Goal: Ask a question: Seek information or help from site administrators or community

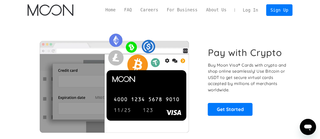
click at [256, 8] on link "Log In" at bounding box center [250, 10] width 24 height 11
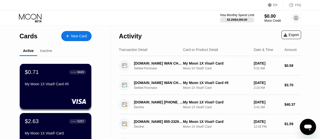
scroll to position [21, 0]
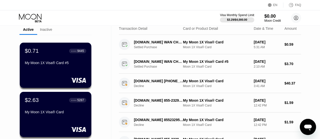
click at [49, 24] on div "Visa Monthly Spend Limit $3.29 / $4,000.00 $0.00 Moon Credit Dax Early daxearly…" at bounding box center [160, 17] width 320 height 15
click at [48, 31] on div "Inactive" at bounding box center [46, 30] width 12 height 4
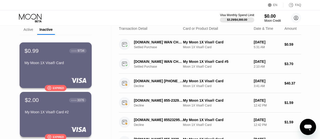
click at [53, 85] on div "$0.99 ● ● ● ● 9734 My Moon 1X Visa® Card  Expired" at bounding box center [55, 65] width 72 height 46
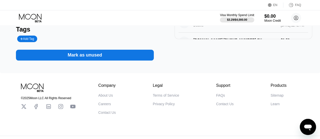
scroll to position [111, 0]
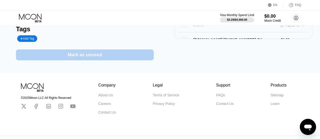
click at [81, 55] on div "Mark as unused" at bounding box center [85, 55] width 34 height 6
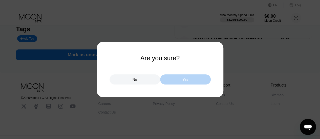
click at [192, 81] on div "Yes" at bounding box center [185, 80] width 51 height 10
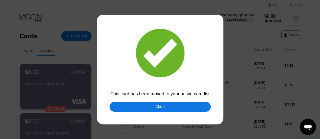
click at [141, 104] on div "Close" at bounding box center [159, 107] width 101 height 10
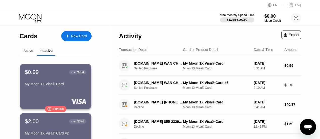
click at [140, 109] on div "Decline" at bounding box center [161, 108] width 54 height 4
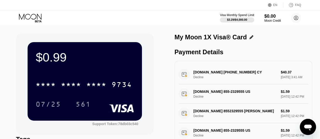
click at [37, 23] on div "Visa Monthly Spend Limit $3.29 / $4,000.00 $0.00 Moon Credit Dax Early daxearly…" at bounding box center [160, 17] width 320 height 15
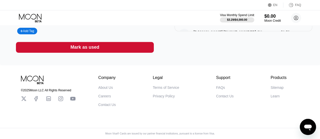
scroll to position [123, 0]
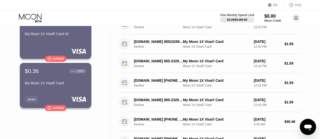
scroll to position [83, 0]
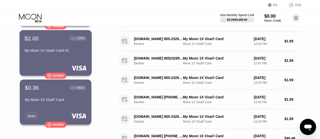
click at [44, 49] on div "$2.00 ● ● ● ● 3376 My Moon 1X Visa® Card #2" at bounding box center [56, 44] width 62 height 19
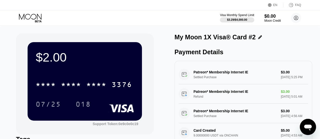
click at [259, 36] on div "My Moon 1X Visa® Card #2" at bounding box center [243, 37] width 138 height 7
click at [258, 39] on icon at bounding box center [260, 37] width 4 height 4
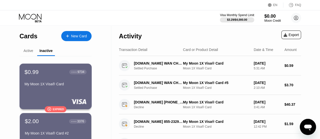
drag, startPoint x: 39, startPoint y: 81, endPoint x: 4, endPoint y: 71, distance: 36.4
click at [26, 56] on div "Active" at bounding box center [28, 51] width 18 height 10
click at [27, 53] on div "Active" at bounding box center [29, 51] width 10 height 4
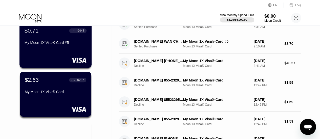
scroll to position [68, 0]
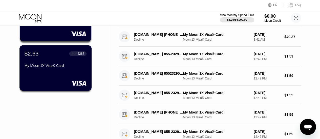
drag, startPoint x: 42, startPoint y: 63, endPoint x: 27, endPoint y: 55, distance: 17.2
click at [27, 55] on div "$2.63" at bounding box center [32, 53] width 14 height 7
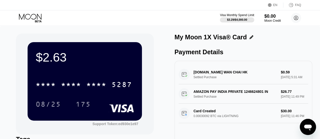
click at [293, 4] on icon at bounding box center [290, 5] width 5 height 5
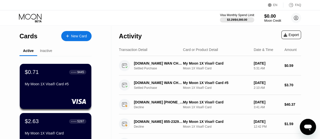
click at [267, 20] on div "Moon Credit" at bounding box center [272, 21] width 17 height 4
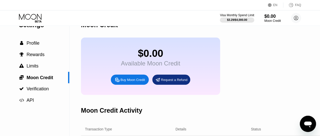
scroll to position [16, 0]
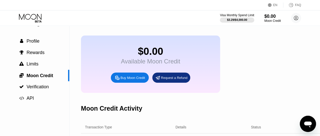
click at [165, 80] on div "Request a Refund" at bounding box center [174, 77] width 27 height 4
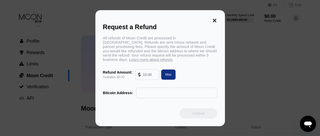
click at [214, 18] on icon at bounding box center [215, 21] width 6 height 6
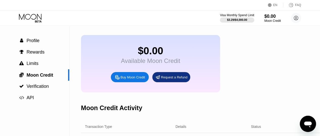
scroll to position [3, 0]
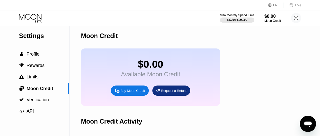
click at [122, 92] on div "Buy Moon Credit" at bounding box center [132, 90] width 25 height 4
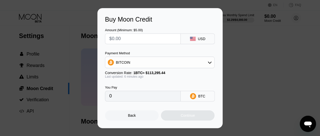
click at [137, 61] on div "BITCOIN" at bounding box center [159, 62] width 109 height 10
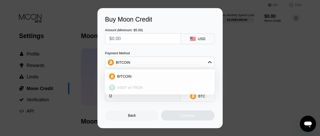
click at [130, 86] on span "USDT on TRON" at bounding box center [130, 87] width 26 height 4
type input "0.00"
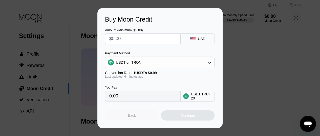
click at [129, 117] on div "Back" at bounding box center [132, 115] width 8 height 4
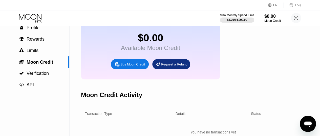
scroll to position [29, 0]
click at [55, 76] on div " Verification" at bounding box center [34, 73] width 69 height 5
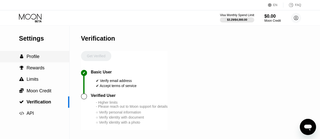
click at [43, 62] on div " Profile" at bounding box center [34, 56] width 69 height 11
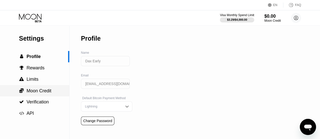
click at [41, 91] on span "Moon Credit" at bounding box center [39, 91] width 25 height 5
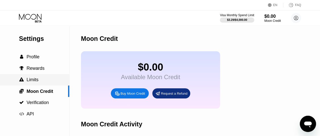
click at [40, 85] on div " Limits" at bounding box center [34, 79] width 69 height 11
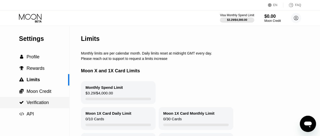
click at [40, 105] on span "Verification" at bounding box center [38, 102] width 22 height 5
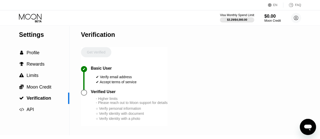
scroll to position [4, 0]
click at [42, 57] on div " Profile" at bounding box center [34, 52] width 69 height 11
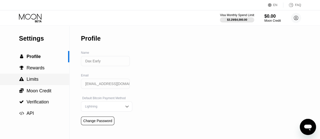
click at [37, 80] on span "Limits" at bounding box center [33, 79] width 12 height 5
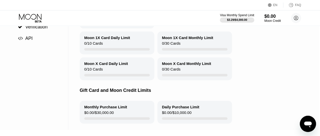
scroll to position [0, 1]
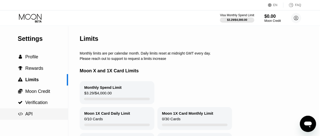
click at [26, 119] on div " API" at bounding box center [33, 113] width 69 height 11
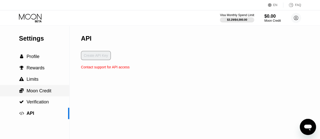
click at [49, 89] on div " Moon Credit" at bounding box center [34, 90] width 69 height 11
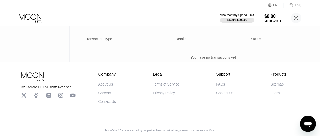
scroll to position [97, 0]
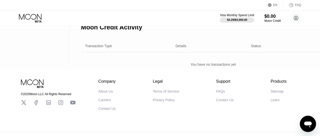
click at [305, 120] on icon "Open messaging window" at bounding box center [307, 123] width 9 height 9
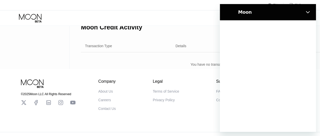
scroll to position [0, 0]
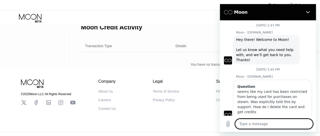
type textarea "x"
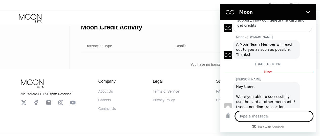
type textarea "h"
type textarea "x"
type textarea "ho"
type textarea "x"
type textarea "how"
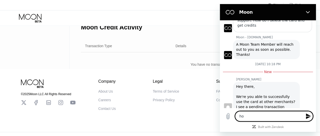
type textarea "x"
type textarea "how"
type textarea "x"
type textarea "how d"
type textarea "x"
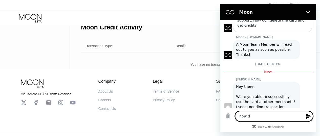
type textarea "how do"
type textarea "x"
type textarea "how do"
type textarea "x"
type textarea "how do I"
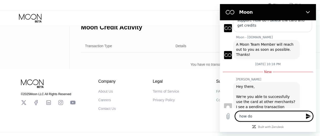
type textarea "x"
type textarea "how do I"
type textarea "x"
type textarea "how do I d"
type textarea "x"
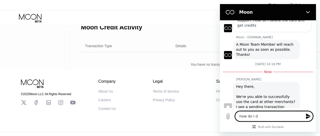
type textarea "how do I de"
type textarea "x"
type textarea "how do I del"
type textarea "x"
type textarea "how do I dele"
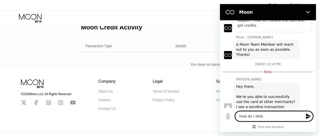
type textarea "x"
type textarea "how do I delet"
type textarea "x"
type textarea "how do I delete"
type textarea "x"
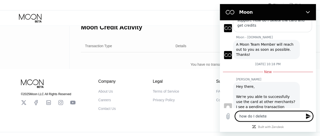
type textarea "how do I delete"
type textarea "x"
type textarea "how do I delete a"
type textarea "x"
type textarea "how do I delete a"
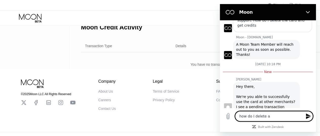
type textarea "x"
type textarea "how do I delete a"
type textarea "x"
type textarea "how do I delete an"
type textarea "x"
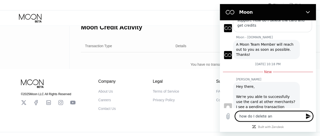
type textarea "how do I delete an"
type textarea "x"
type textarea "how do I delete an e"
type textarea "x"
type textarea "how do I delete an ex"
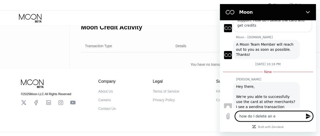
type textarea "x"
type textarea "how do I delete an exp"
type textarea "x"
type textarea "how do I delete an expi"
type textarea "x"
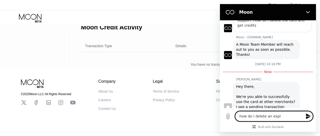
type textarea "how do I delete an expir"
type textarea "x"
type textarea "how do I delete an expire"
type textarea "x"
type textarea "how do I delete an expired"
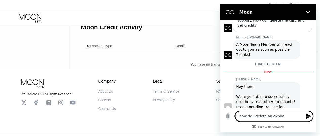
type textarea "x"
type textarea "how do I delete an expired"
type textarea "x"
type textarea "how do I delete an expired m"
type textarea "x"
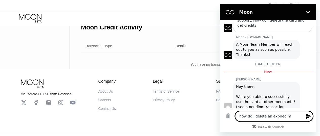
type textarea "how do I delete an expired mo"
type textarea "x"
type textarea "how do I delete an expired moo"
type textarea "x"
type textarea "how do I delete an expired moon"
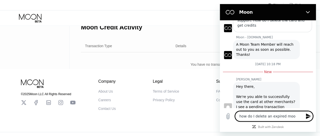
type textarea "x"
type textarea "how do I delete an expired moon"
type textarea "x"
type textarea "how do I delete an expired moon c"
type textarea "x"
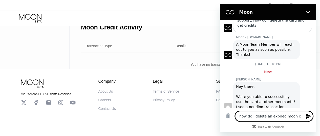
type textarea "how do I delete an expired moon ca"
type textarea "x"
type textarea "how do I delete an expired moon car"
type textarea "x"
type textarea "how do I delete an expired moon card"
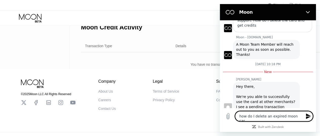
type textarea "x"
type textarea "how do I delete an expired moon card"
type textarea "x"
type textarea "how do I delete an expired moon card a"
type textarea "x"
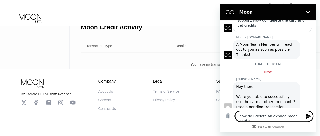
type textarea "how do I delete an expired moon card an"
type textarea "x"
type textarea "how do I delete an expired moon card and"
type textarea "x"
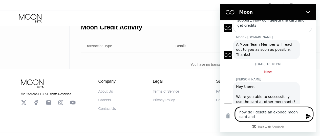
type textarea "how do I delete an expired moon card and"
type textarea "x"
type textarea "how do I delete an expired moon card and g"
type textarea "x"
type textarea "how do I delete an expired moon card and ge"
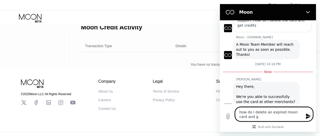
type textarea "x"
type textarea "how do I delete an expired moon card and get"
type textarea "x"
type textarea "how do I delete an expired moon card and get"
type textarea "x"
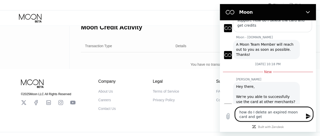
type textarea "how do I delete an expired moon card and get b"
type textarea "x"
type textarea "how do I delete an expired moon card and get ba"
type textarea "x"
type textarea "how do I delete an expired moon card and get bac"
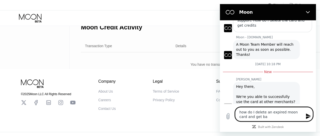
type textarea "x"
type textarea "how do I delete an expired moon card and get back"
type textarea "x"
type textarea "how do I delete an expired moon card and get back"
type textarea "x"
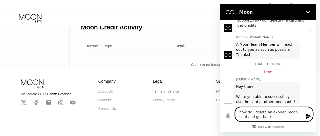
type textarea "how do I delete an expired moon card and get back c"
type textarea "x"
type textarea "how do I delete an expired moon card and get back cr"
type textarea "x"
type textarea "how do I delete an expired moon card and get back cre"
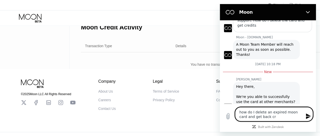
type textarea "x"
type textarea "how do I delete an expired moon card and get back cred"
type textarea "x"
type textarea "how do I delete an expired moon card and get back credi"
type textarea "x"
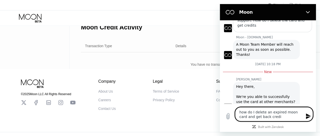
type textarea "how do I delete an expired moon card and get back credit"
type textarea "x"
type textarea "how do I delete an expired moon card and get back mcredit"
type textarea "x"
type textarea "how do I delete an expired moon card and get back mocredit"
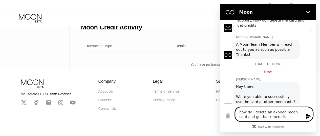
type textarea "x"
type textarea "how do I delete an expired moon card and get back moocredit"
type textarea "x"
type textarea "how do I delete an expired moon card and get back mooncredit"
type textarea "x"
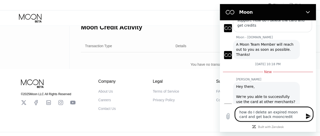
type textarea "how do I delete an expired moon card and get back moon credit"
type textarea "x"
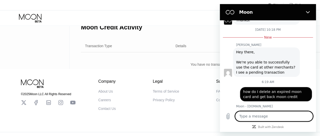
scroll to position [120, 0]
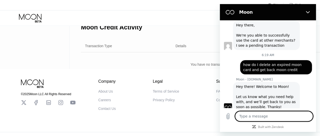
type textarea "x"
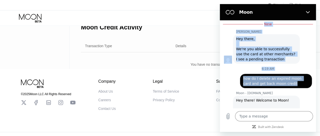
scroll to position [116, 0]
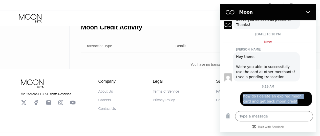
drag, startPoint x: 283, startPoint y: 26, endPoint x: 236, endPoint y: 89, distance: 78.1
click at [236, 89] on div "says: how do I delete an expired moon card and get back moon credit" at bounding box center [266, 96] width 92 height 17
copy span "how do I delete an expired moon card and get back moon credit"
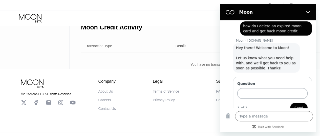
click at [266, 88] on input "Question" at bounding box center [272, 93] width 70 height 11
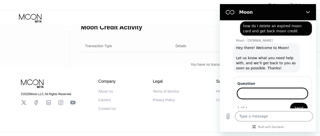
paste input "how do I delete an expired moon card and get back moon credit"
type input "how do I delete an expired moon card and get back moon credit"
click at [294, 104] on span "Send" at bounding box center [298, 107] width 9 height 6
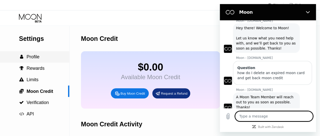
click at [26, 59] on div " Profile" at bounding box center [29, 56] width 20 height 5
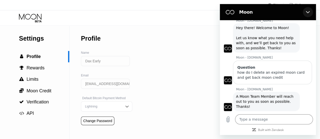
click at [307, 11] on icon "Close" at bounding box center [308, 12] width 4 height 4
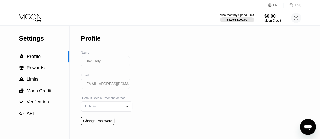
click at [36, 13] on div "Visa Monthly Spend Limit $3.29 / $4,000.00 $0.00 Moon Credit Dax Early daxearly…" at bounding box center [160, 17] width 320 height 15
click at [35, 18] on icon at bounding box center [31, 18] width 24 height 9
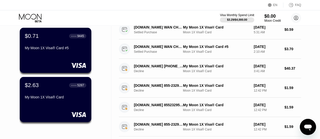
scroll to position [36, 0]
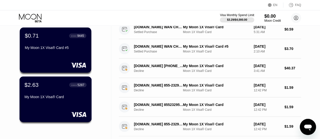
click at [56, 101] on div "My Moon 1X Visa® Card" at bounding box center [56, 98] width 62 height 6
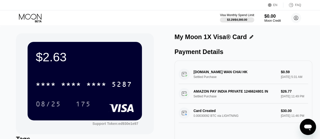
scroll to position [1, 0]
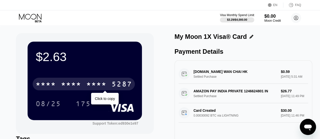
click at [108, 85] on div "* * * * * * * * * * * * 5287" at bounding box center [84, 84] width 102 height 13
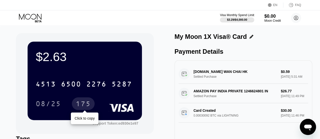
click at [74, 106] on div "175" at bounding box center [83, 104] width 23 height 13
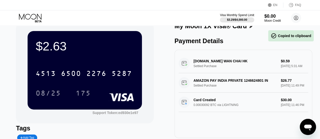
scroll to position [11, 0]
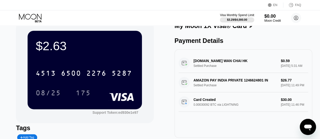
type textarea "x"
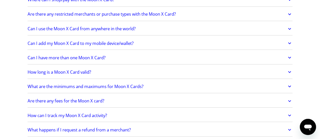
scroll to position [682, 0]
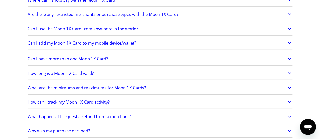
click at [230, 74] on link "How long is a Moon 1X Card valid?" at bounding box center [160, 73] width 265 height 11
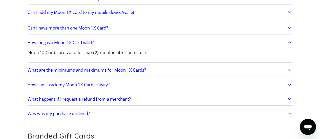
scroll to position [714, 0]
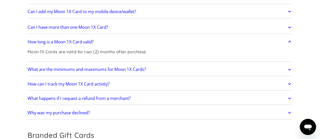
click at [146, 93] on link "What happens if I request a refund from a merchant?" at bounding box center [160, 98] width 265 height 11
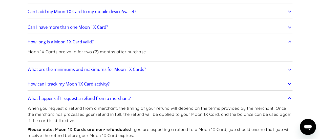
click at [146, 93] on link "What happens if I request a refund from a merchant?" at bounding box center [160, 98] width 265 height 11
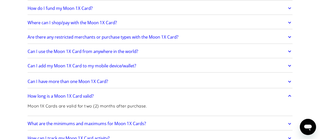
scroll to position [659, 0]
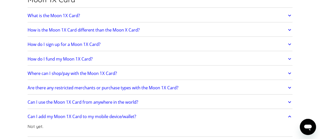
scroll to position [609, 0]
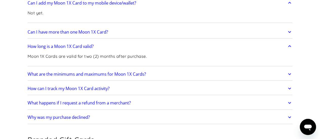
scroll to position [740, 0]
